Goal: Contribute content

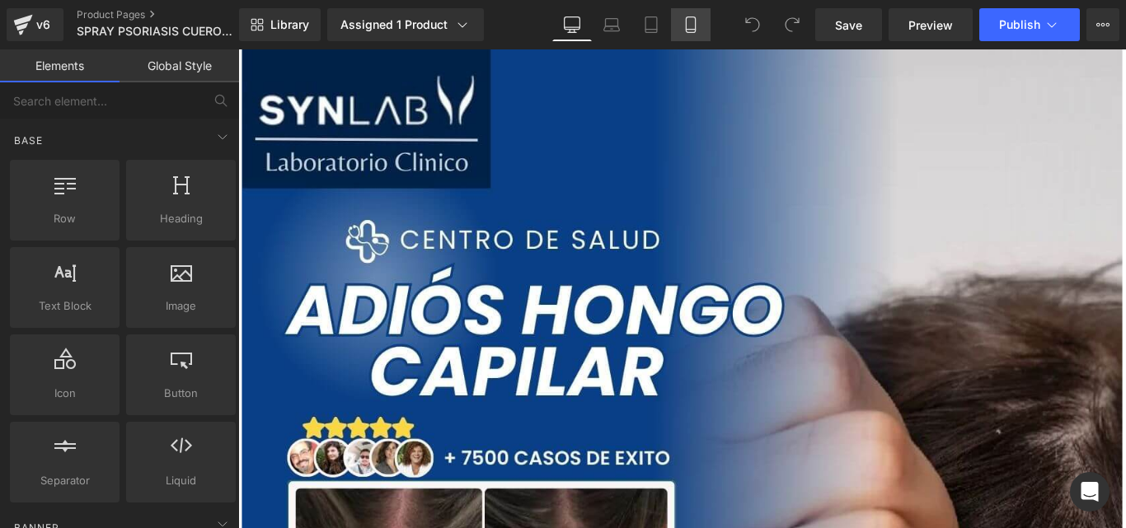
click at [685, 28] on icon at bounding box center [690, 24] width 16 height 16
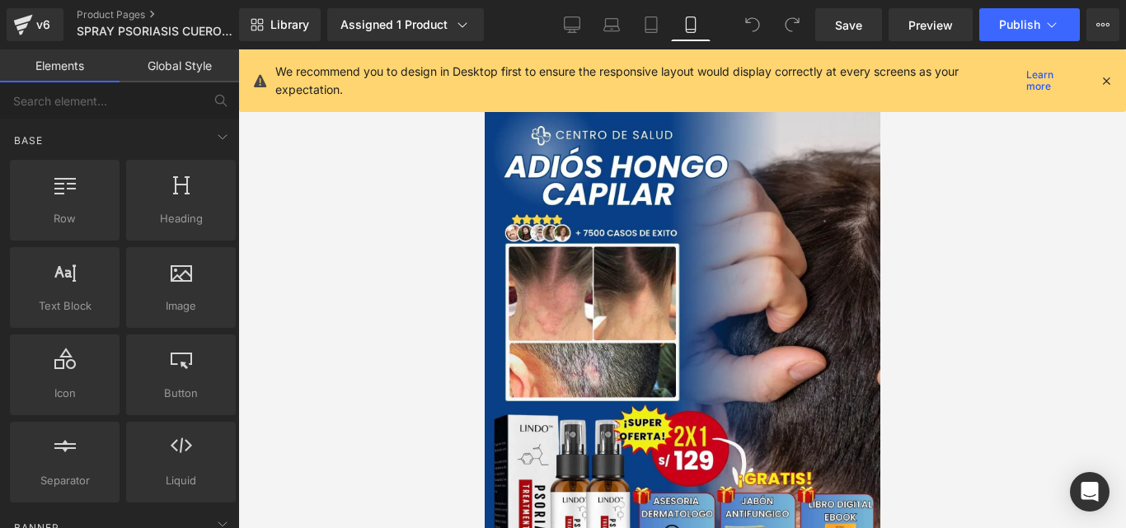
click at [1102, 84] on icon at bounding box center [1106, 80] width 15 height 15
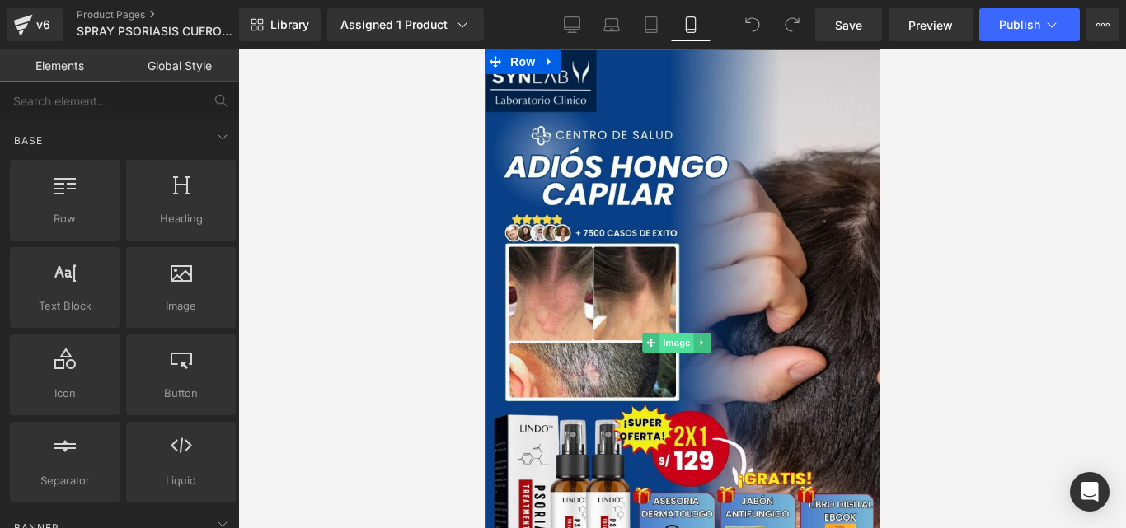
click at [670, 335] on span "Image" at bounding box center [676, 343] width 35 height 20
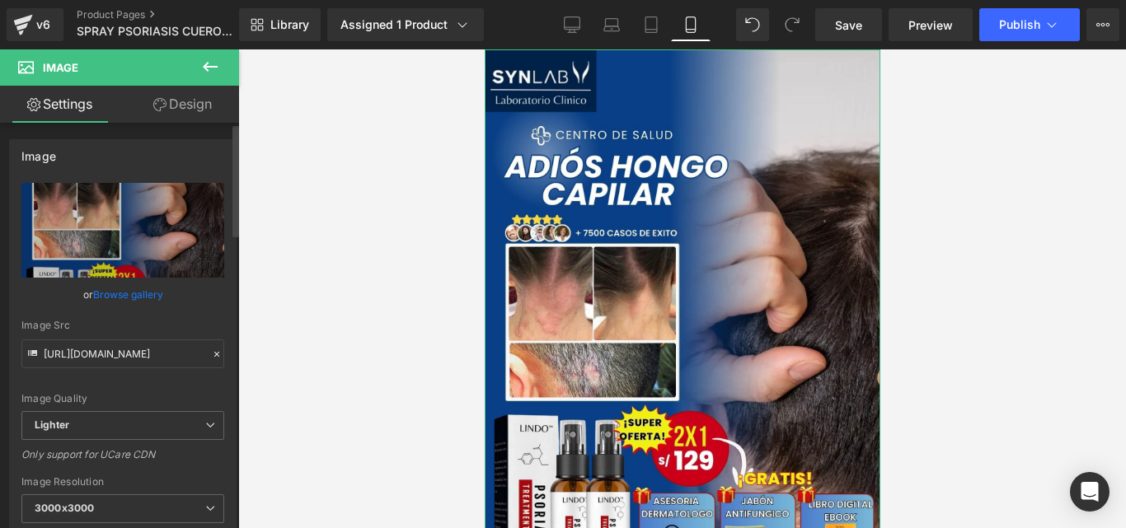
click at [211, 355] on icon at bounding box center [217, 355] width 12 height 12
click at [204, 355] on div "Image Quality Lighter Lightest Lighter Lighter Lightest Only support for UCare …" at bounding box center [122, 297] width 203 height 228
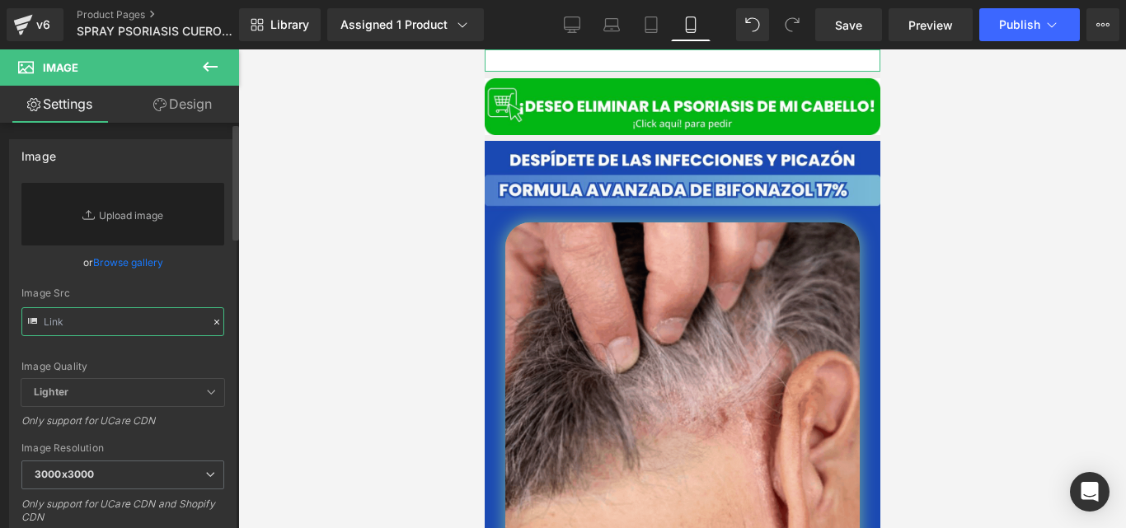
click at [147, 330] on input "text" at bounding box center [122, 321] width 203 height 29
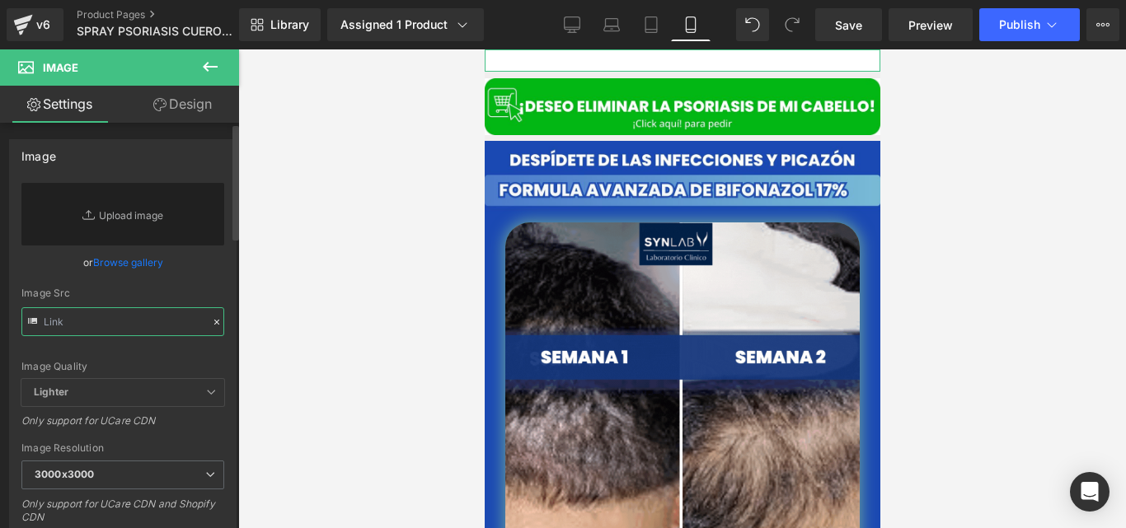
paste input "[URL][DOMAIN_NAME]"
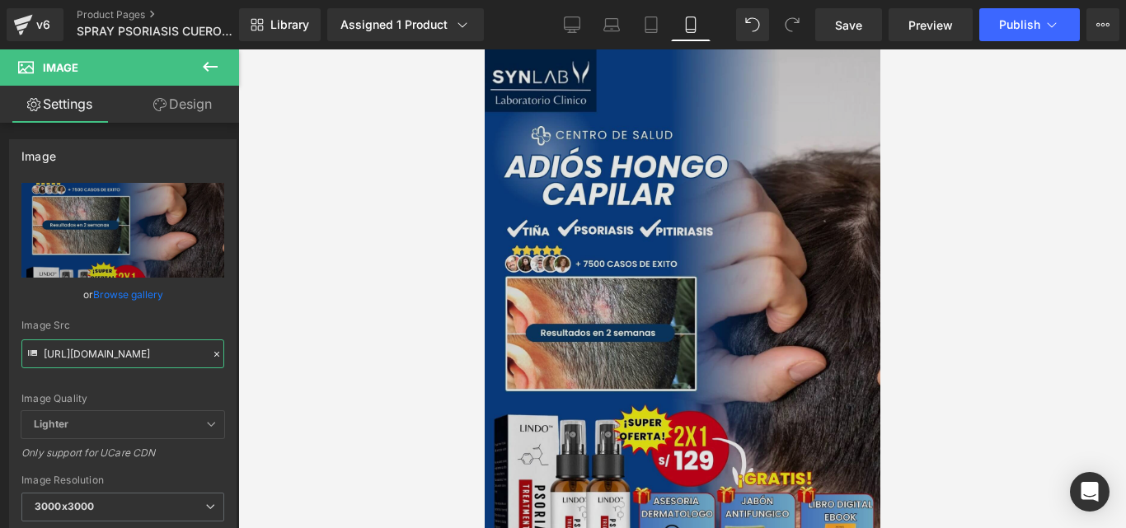
type input "[URL][DOMAIN_NAME]"
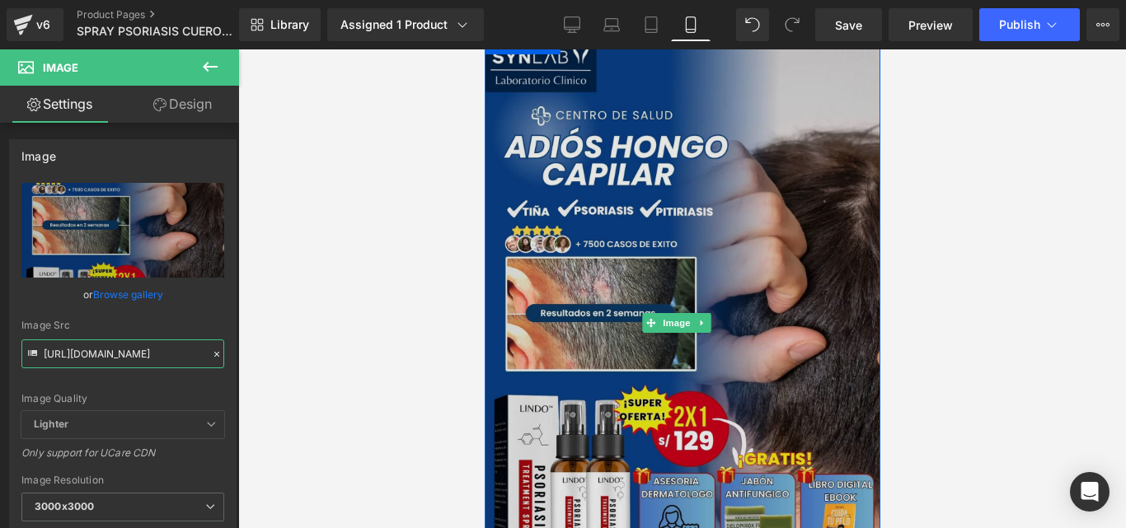
scroll to position [6, 0]
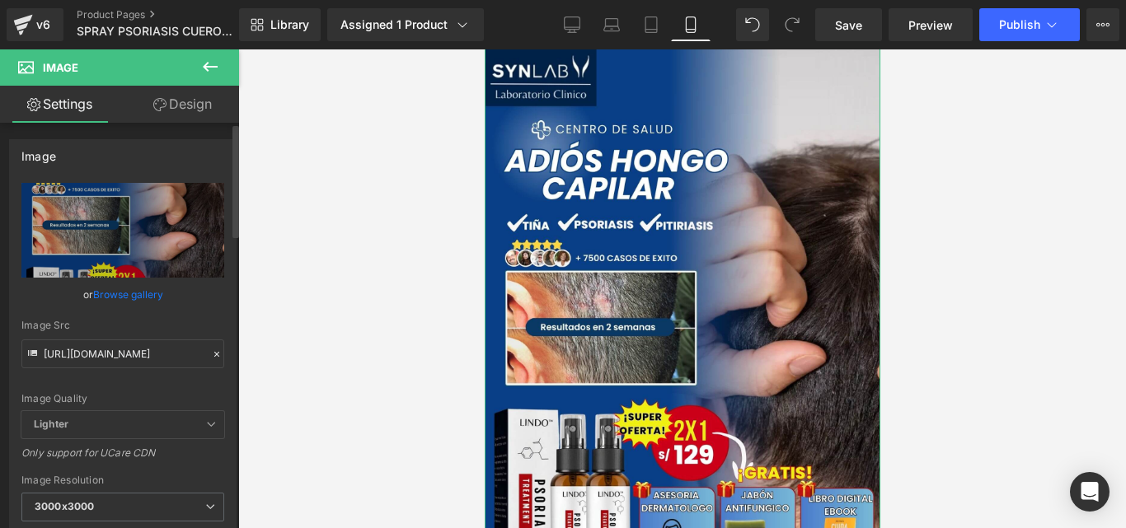
click at [211, 354] on icon at bounding box center [217, 355] width 12 height 12
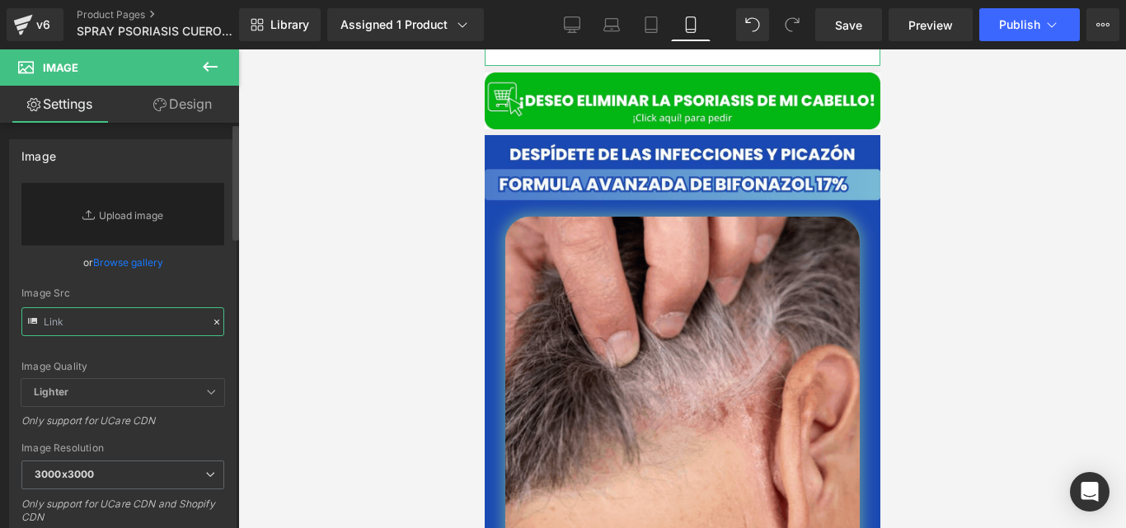
click at [167, 325] on input "text" at bounding box center [122, 321] width 203 height 29
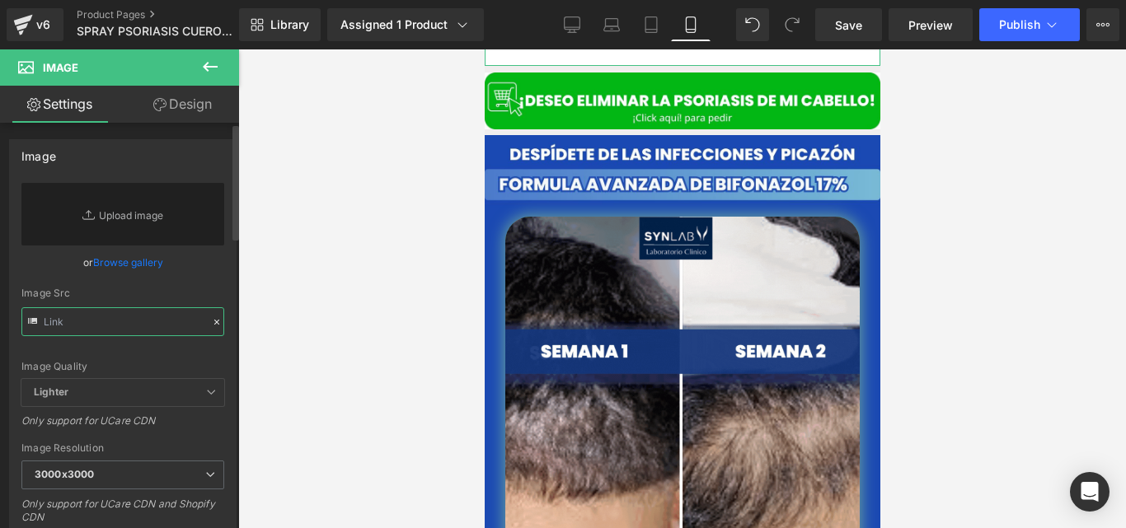
paste input "[URL][DOMAIN_NAME]"
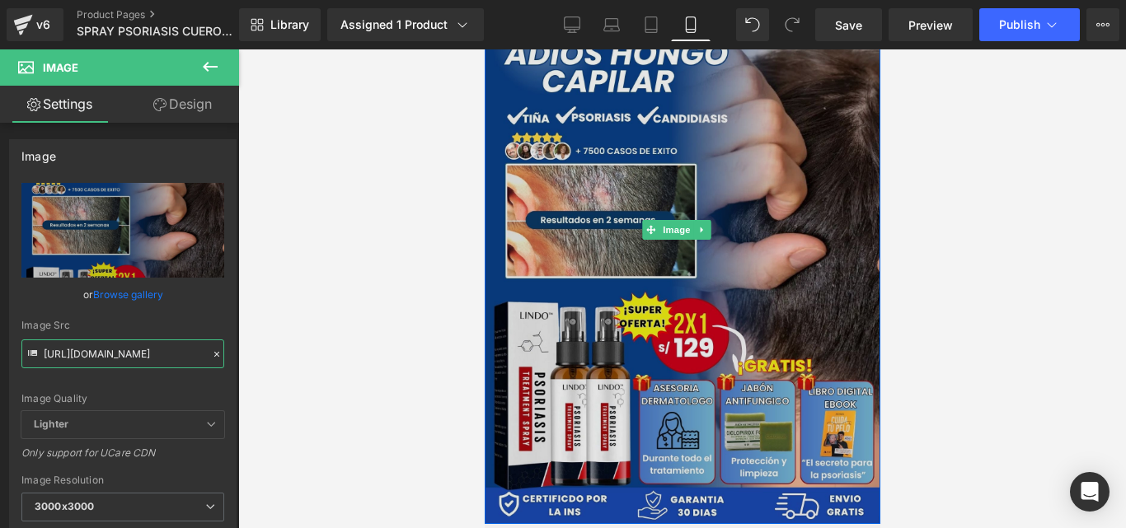
scroll to position [114, 0]
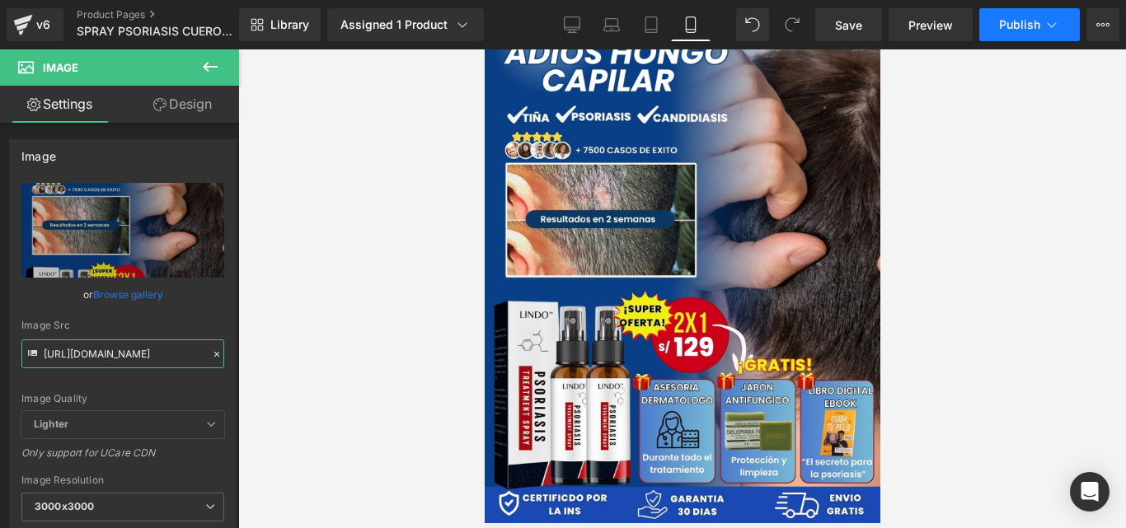
type input "[URL][DOMAIN_NAME]"
click at [1008, 30] on span "Publish" at bounding box center [1019, 24] width 41 height 13
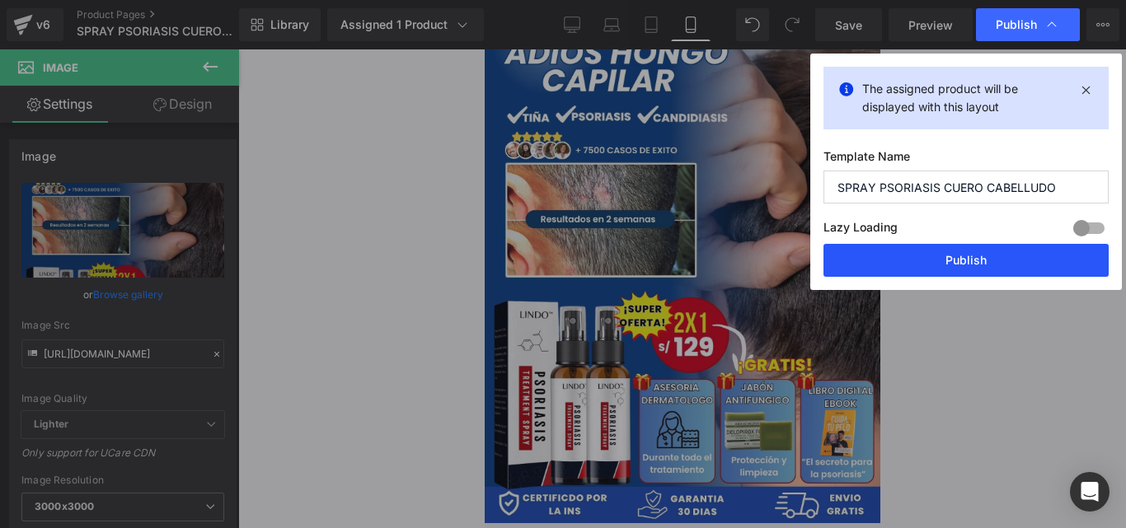
click at [905, 270] on button "Publish" at bounding box center [965, 260] width 285 height 33
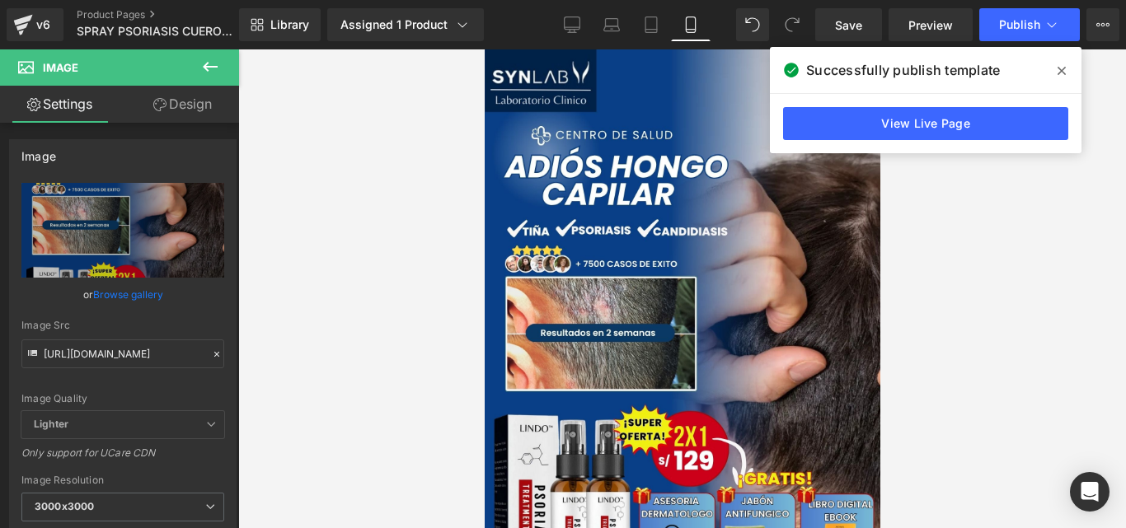
click at [1057, 63] on span at bounding box center [1061, 71] width 26 height 26
